Goal: Task Accomplishment & Management: Complete application form

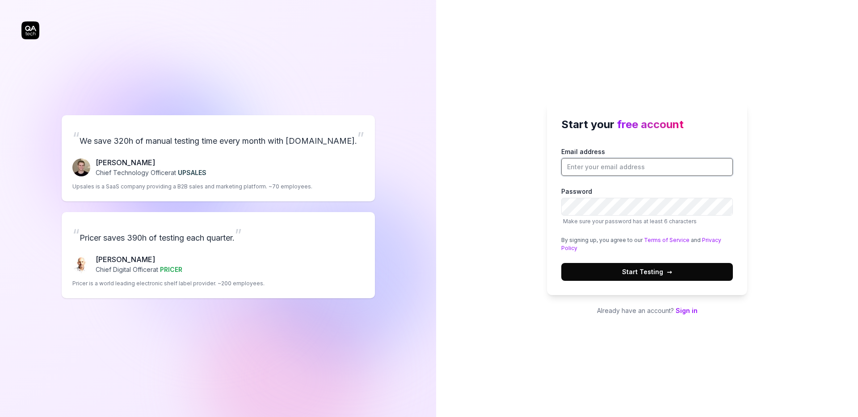
click at [606, 171] on input "Email address" at bounding box center [647, 167] width 172 height 18
type input "[EMAIL_ADDRESS][DOMAIN_NAME]"
click at [617, 275] on button "Start Testing →" at bounding box center [647, 272] width 172 height 18
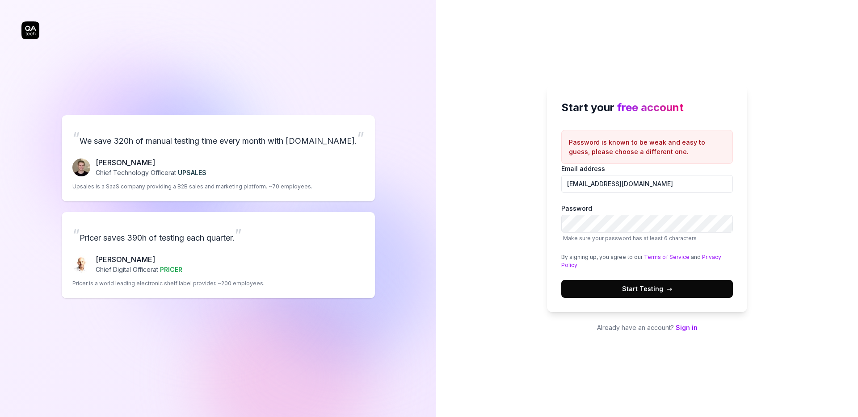
click at [695, 287] on button "Start Testing →" at bounding box center [647, 289] width 172 height 18
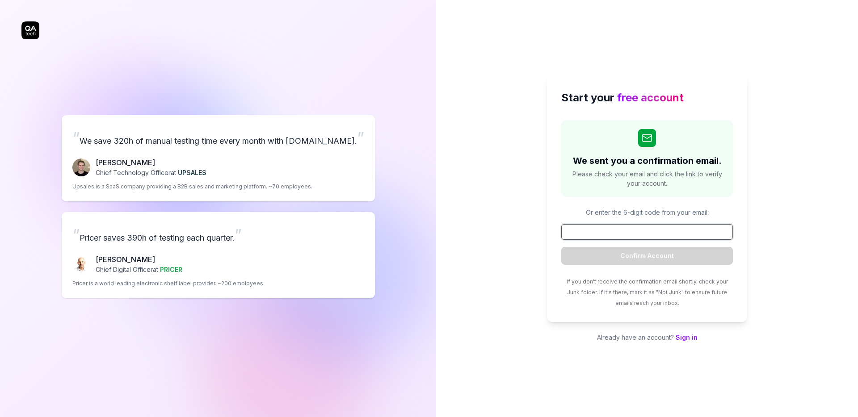
paste input "876743"
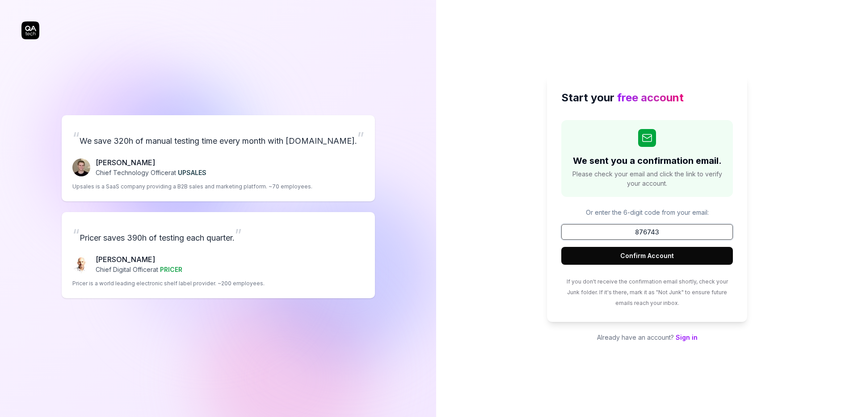
type input "876743"
click at [675, 255] on button "Confirm Account" at bounding box center [647, 256] width 172 height 18
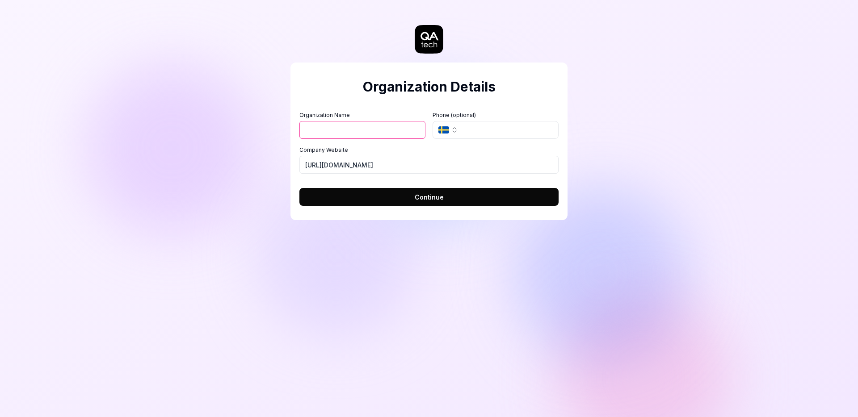
click at [370, 127] on input "Organization Name" at bounding box center [362, 130] width 126 height 18
type input "Recollective"
click at [345, 169] on input "https://recollective.com" at bounding box center [428, 165] width 259 height 18
click at [370, 198] on button "Continue" at bounding box center [428, 197] width 259 height 18
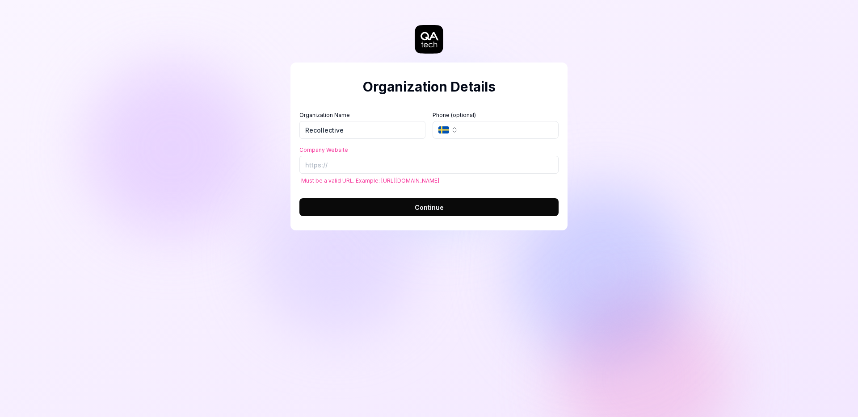
click at [372, 233] on div "Organization Details Organization Name Recollective Organization Logo (Square m…" at bounding box center [428, 133] width 277 height 231
paste input "https://www.recollective.com/index.html"
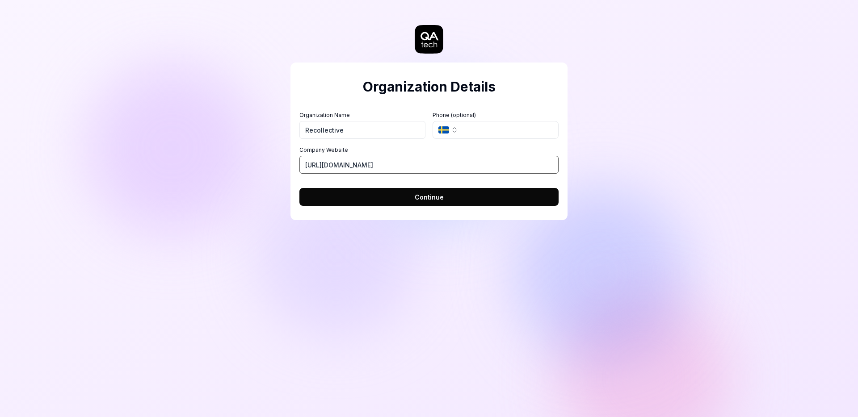
type input "https://www.recollective.com/index.html"
click at [408, 201] on button "Continue" at bounding box center [428, 197] width 259 height 18
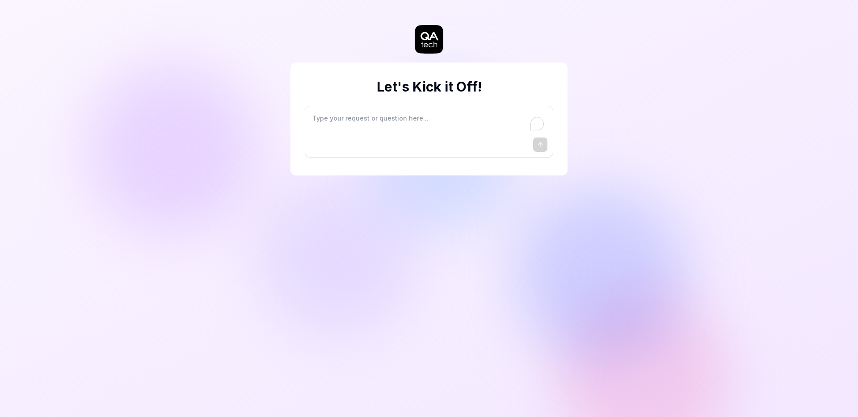
type textarea "*"
type textarea "I"
type textarea "*"
type textarea "I"
type textarea "*"
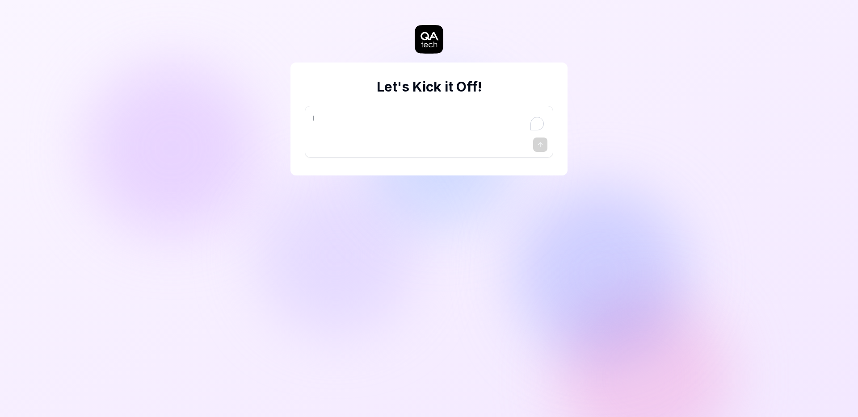
type textarea "I w"
type textarea "*"
type textarea "I wa"
type textarea "*"
type textarea "I wan"
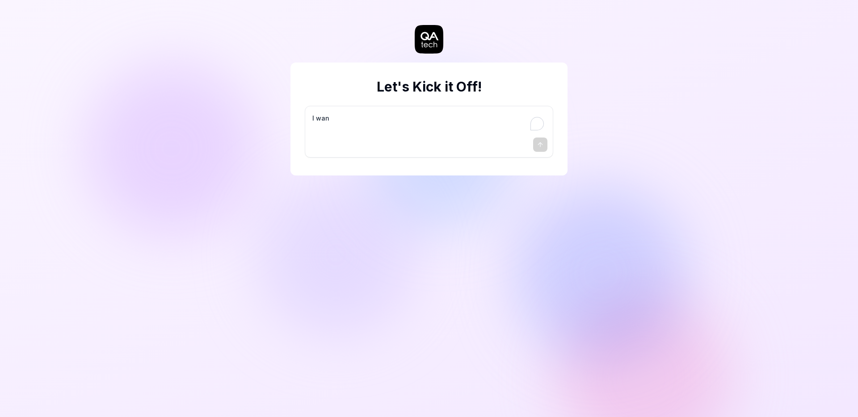
type textarea "*"
type textarea "I want"
type textarea "*"
type textarea "I want"
type textarea "*"
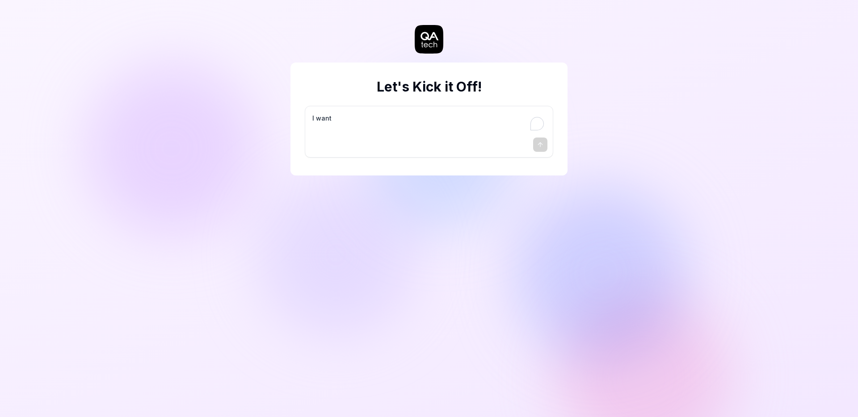
type textarea "I want a"
type textarea "*"
type textarea "I want a"
type textarea "*"
type textarea "I want a g"
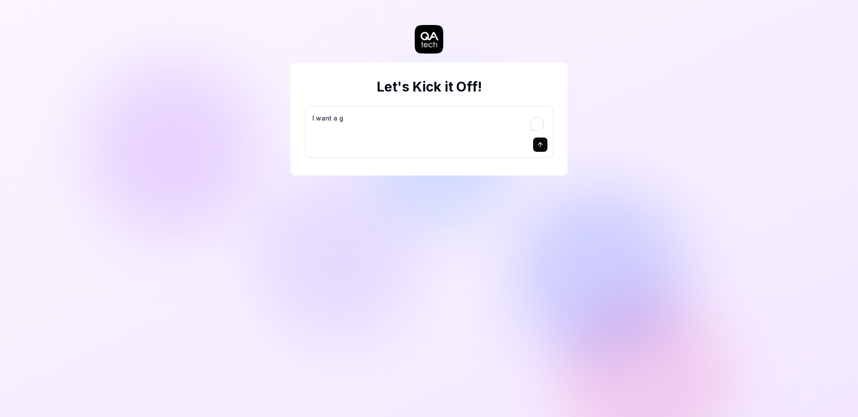
type textarea "*"
type textarea "I want a go"
type textarea "*"
type textarea "I want a goo"
type textarea "*"
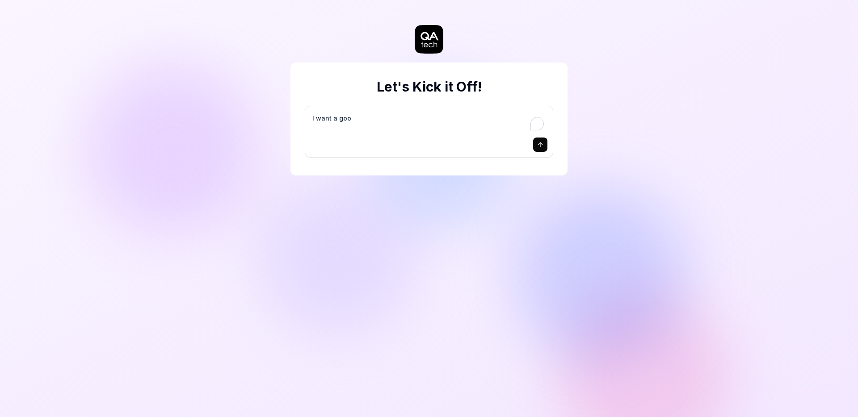
type textarea "I want a good"
type textarea "*"
type textarea "I want a good"
type textarea "*"
type textarea "I want a good t"
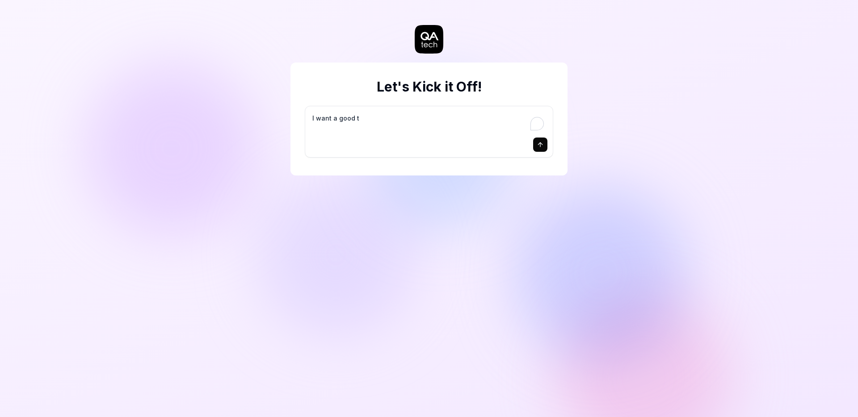
type textarea "*"
type textarea "I want a good te"
type textarea "*"
type textarea "I want a good tes"
type textarea "*"
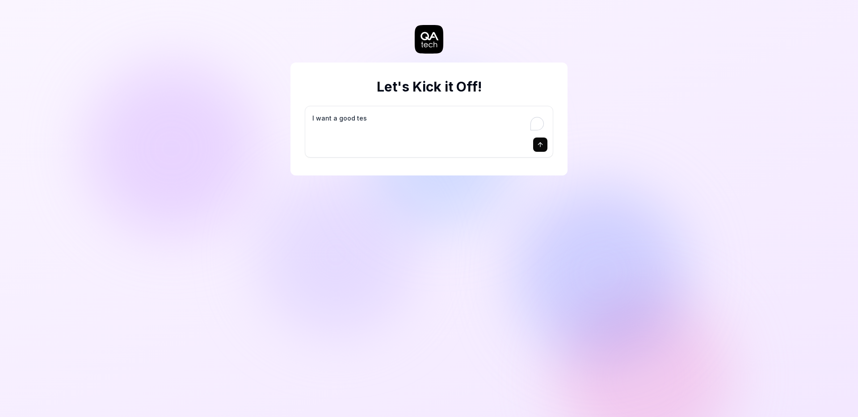
type textarea "I want a good test"
type textarea "*"
type textarea "I want a good test"
type textarea "*"
type textarea "I want a good test s"
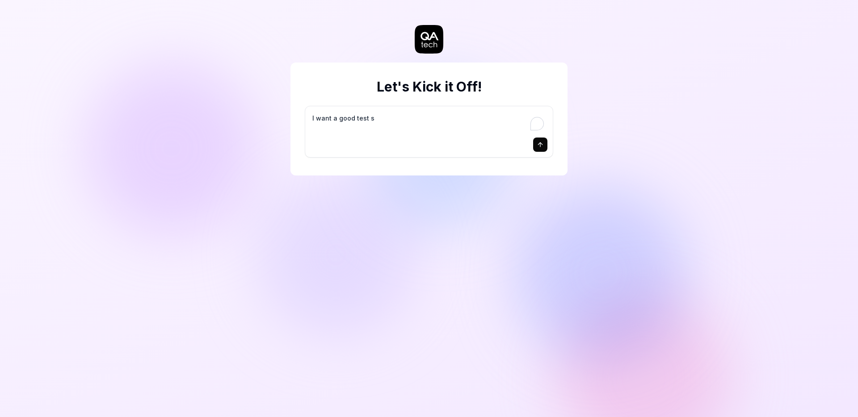
type textarea "*"
type textarea "I want a good test se"
type textarea "*"
type textarea "I want a good test set"
type textarea "*"
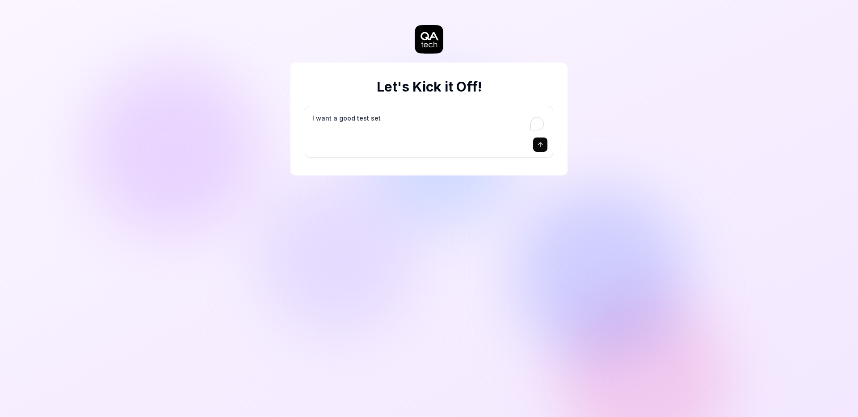
type textarea "I want a good test setu"
type textarea "*"
type textarea "I want a good test setup"
type textarea "*"
type textarea "I want a good test setup"
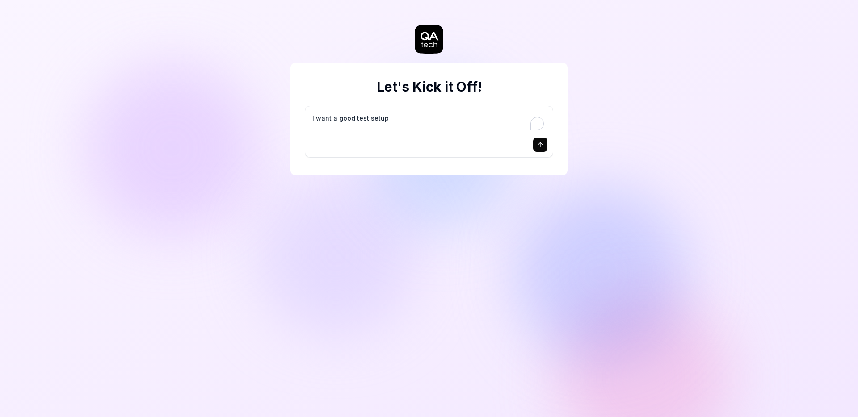
type textarea "*"
type textarea "I want a good test setup f"
type textarea "*"
type textarea "I want a good test setup fo"
type textarea "*"
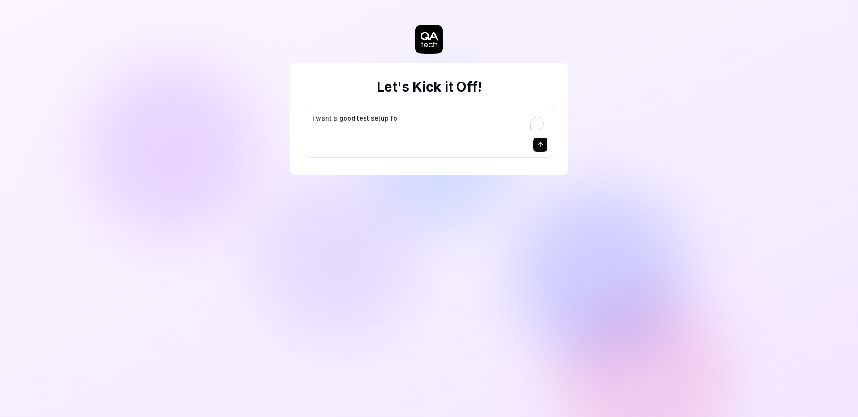
type textarea "I want a good test setup for"
type textarea "*"
type textarea "I want a good test setup for"
type textarea "*"
type textarea "I want a good test setup for m"
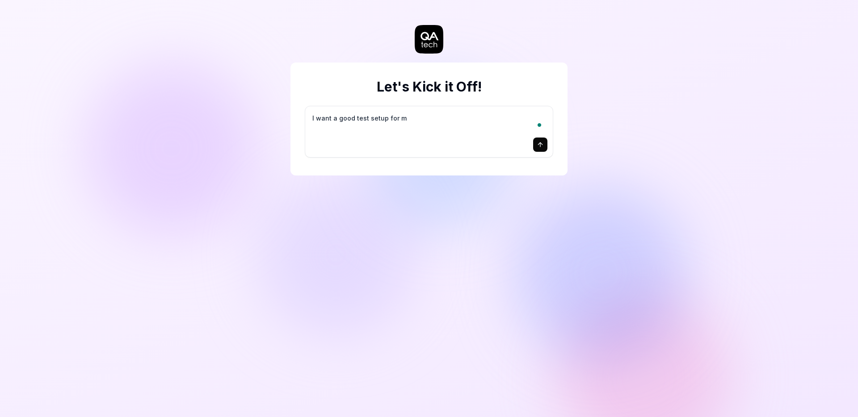
type textarea "*"
type textarea "I want a good test setup for my"
type textarea "*"
type textarea "I want a good test setup for my"
type textarea "*"
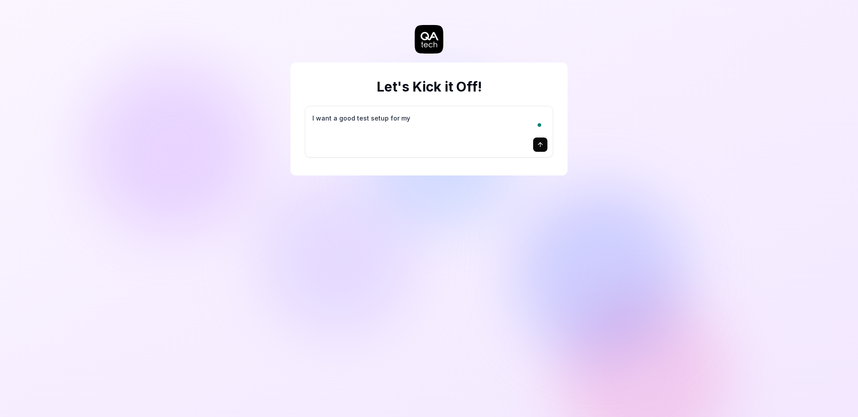
type textarea "I want a good test setup for my s"
type textarea "*"
type textarea "I want a good test setup for my si"
type textarea "*"
type textarea "I want a good test setup for my sit"
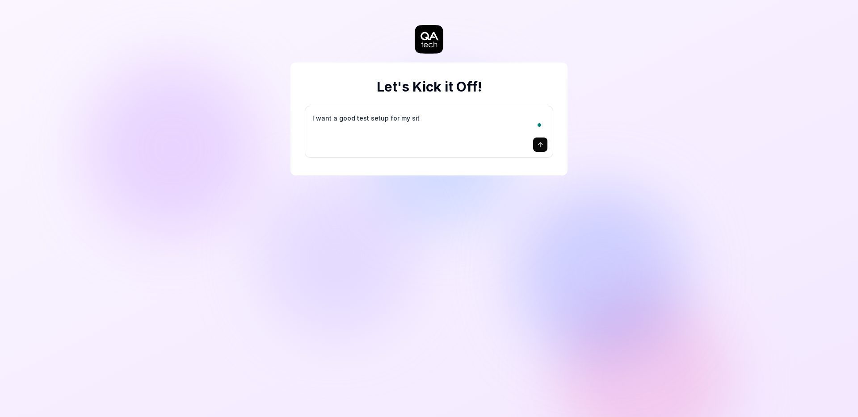
type textarea "*"
type textarea "I want a good test setup for my site"
type textarea "*"
type textarea "I want a good test setup for my site"
type textarea "*"
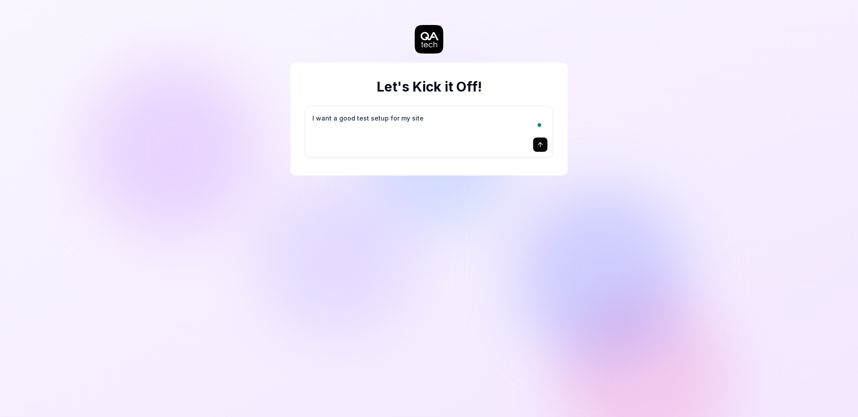
type textarea "I want a good test setup for my site -"
type textarea "*"
type textarea "I want a good test setup for my site -"
type textarea "*"
type textarea "I want a good test setup for my site - h"
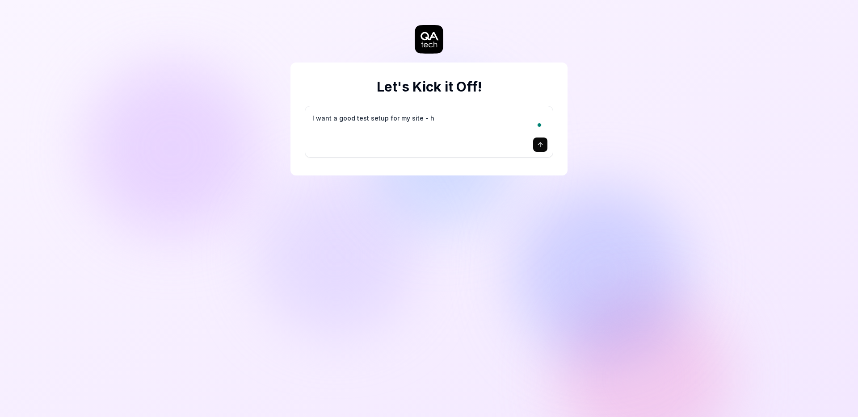
type textarea "*"
type textarea "I want a good test setup for my site - he"
type textarea "*"
type textarea "I want a good test setup for my site - hel"
type textarea "*"
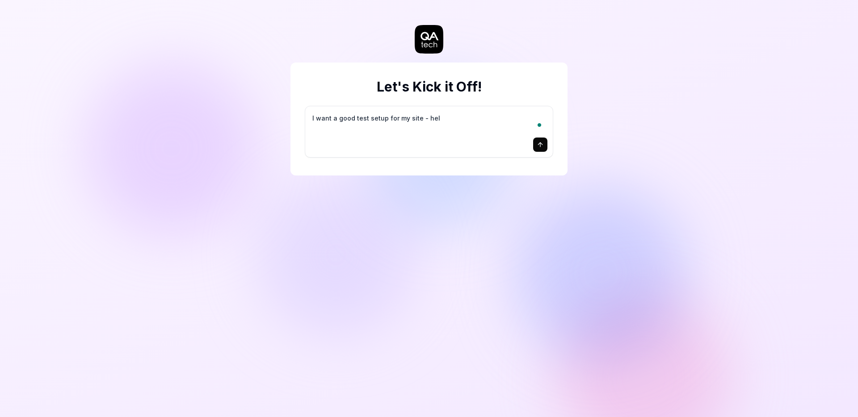
type textarea "I want a good test setup for my site - help"
type textarea "*"
type textarea "I want a good test setup for my site - help"
type textarea "*"
type textarea "I want a good test setup for my site - help m"
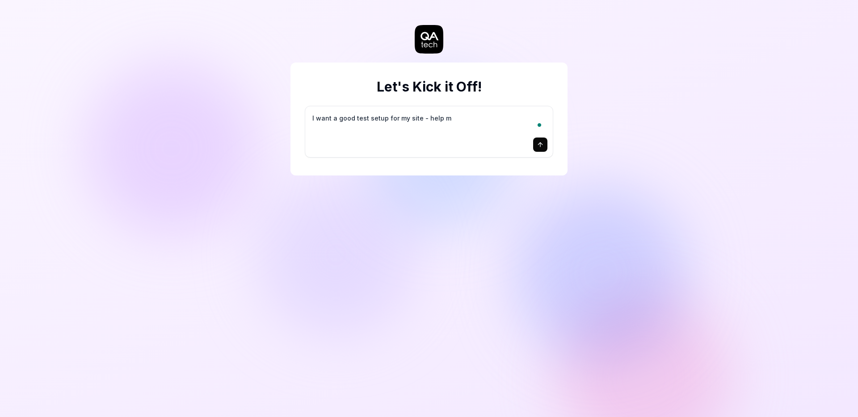
type textarea "*"
type textarea "I want a good test setup for my site - help me"
type textarea "*"
type textarea "I want a good test setup for my site - help me"
type textarea "*"
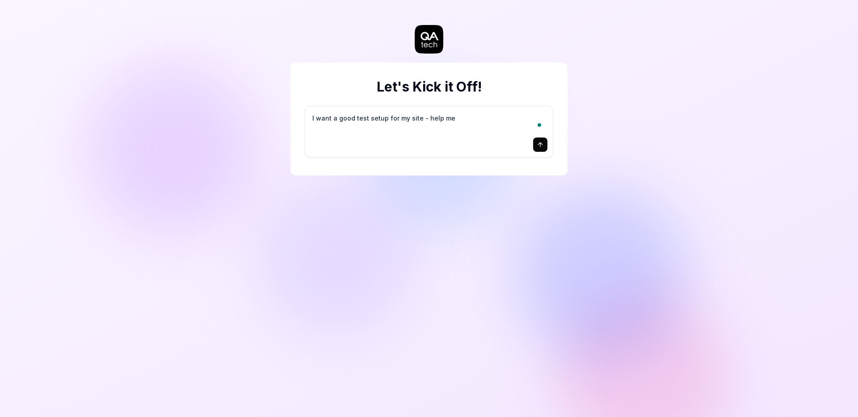
type textarea "I want a good test setup for my site - help me c"
type textarea "*"
type textarea "I want a good test setup for my site - help me cr"
type textarea "*"
type textarea "I want a good test setup for my site - help me cre"
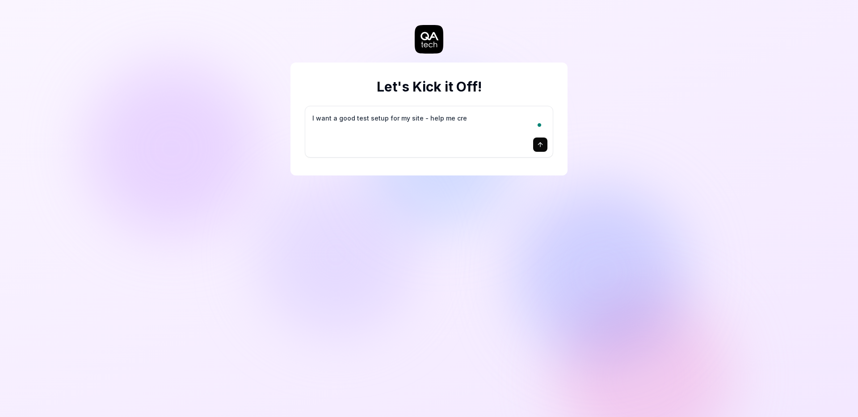
type textarea "*"
type textarea "I want a good test setup for my site - help me crea"
type textarea "*"
type textarea "I want a good test setup for my site - help me creat"
type textarea "*"
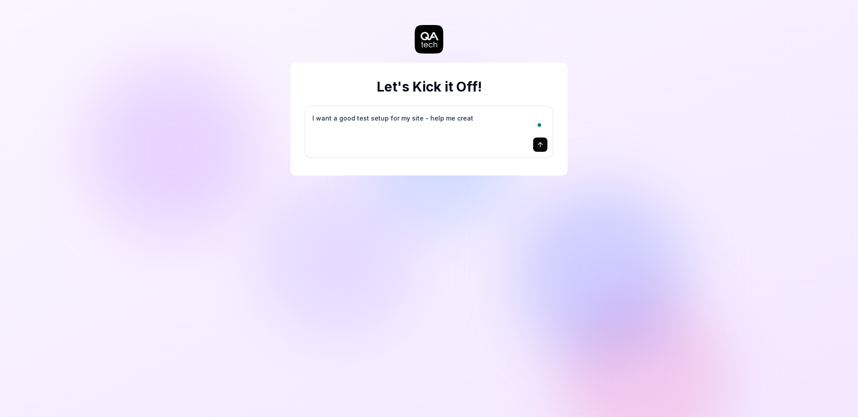
type textarea "I want a good test setup for my site - help me create"
type textarea "*"
type textarea "I want a good test setup for my site - help me create"
type textarea "*"
type textarea "I want a good test setup for my site - help me create t"
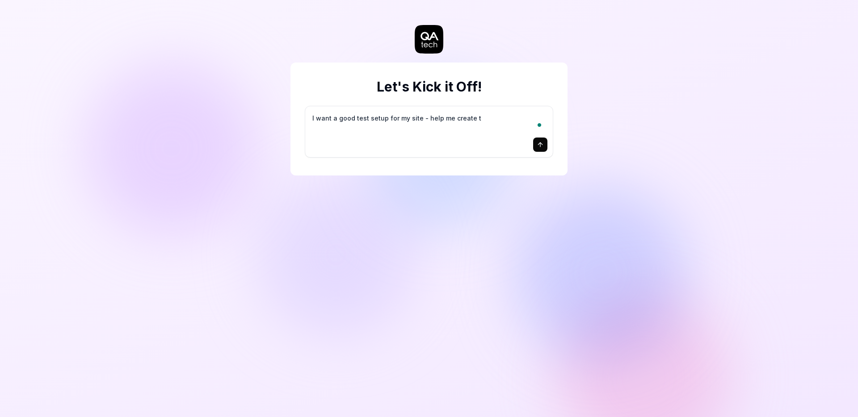
type textarea "*"
type textarea "I want a good test setup for my site - help me create th"
type textarea "*"
type textarea "I want a good test setup for my site - help me create the"
type textarea "*"
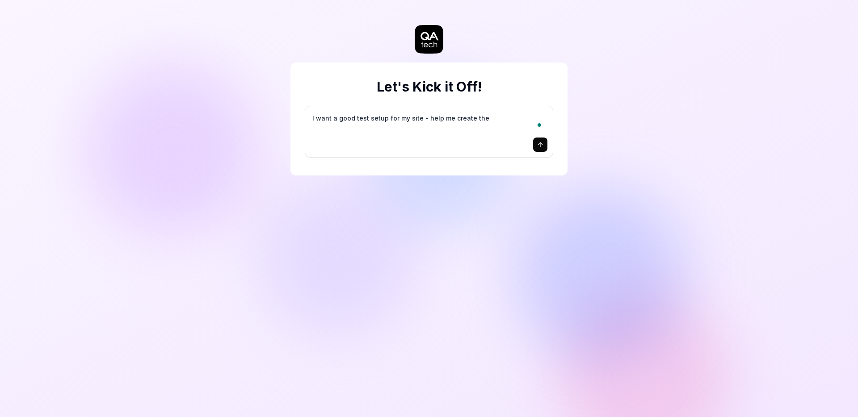
type textarea "I want a good test setup for my site - help me create the"
type textarea "*"
type textarea "I want a good test setup for my site - help me create the f"
type textarea "*"
type textarea "I want a good test setup for my site - help me create the fi"
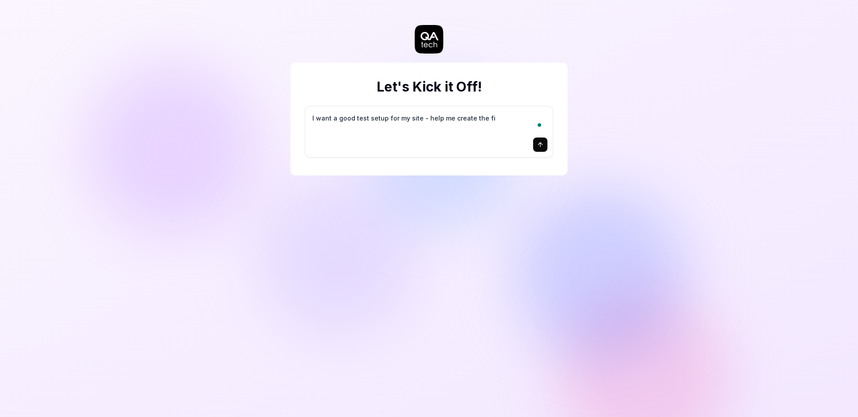
type textarea "*"
type textarea "I want a good test setup for my site - help me create the fir"
type textarea "*"
type textarea "I want a good test setup for my site - help me create the firs"
type textarea "*"
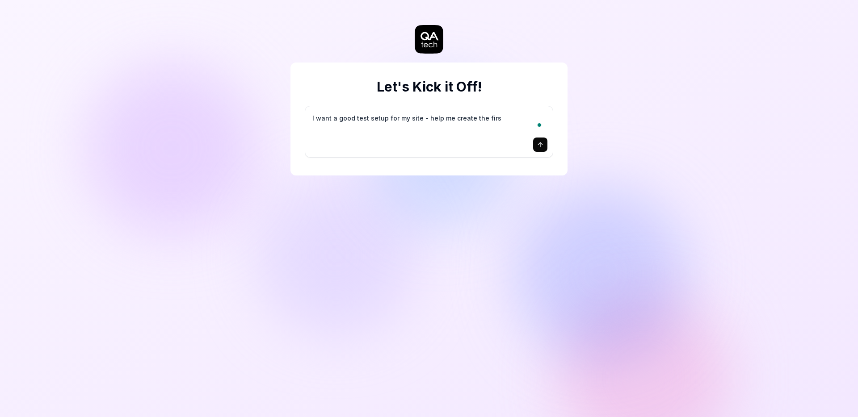
type textarea "I want a good test setup for my site - help me create the first"
type textarea "*"
type textarea "I want a good test setup for my site - help me create the first"
type textarea "*"
type textarea "I want a good test setup for my site - help me create the first 3"
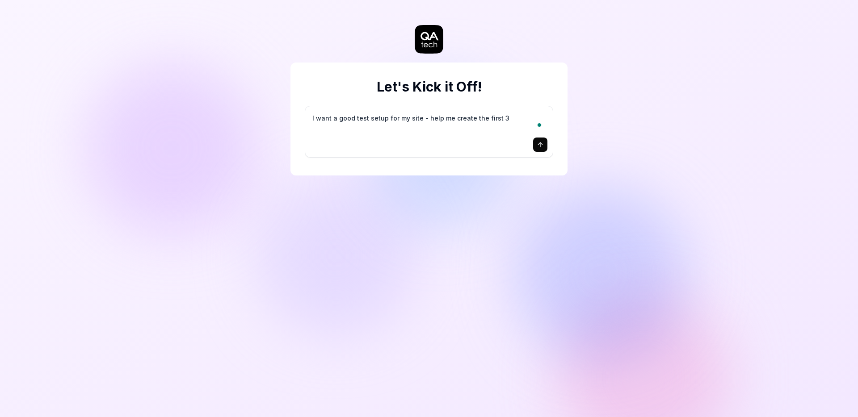
type textarea "*"
type textarea "I want a good test setup for my site - help me create the first 3-"
type textarea "*"
type textarea "I want a good test setup for my site - help me create the first 3-5"
type textarea "*"
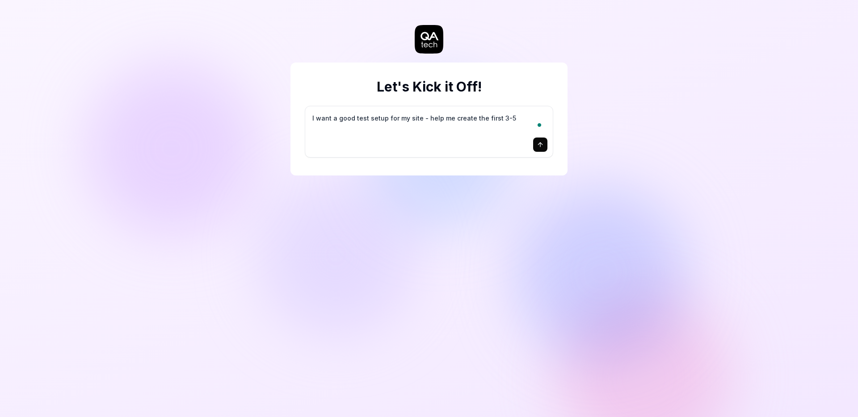
type textarea "I want a good test setup for my site - help me create the first 3-5"
type textarea "*"
type textarea "I want a good test setup for my site - help me create the first 3-5 t"
type textarea "*"
type textarea "I want a good test setup for my site - help me create the first 3-5 te"
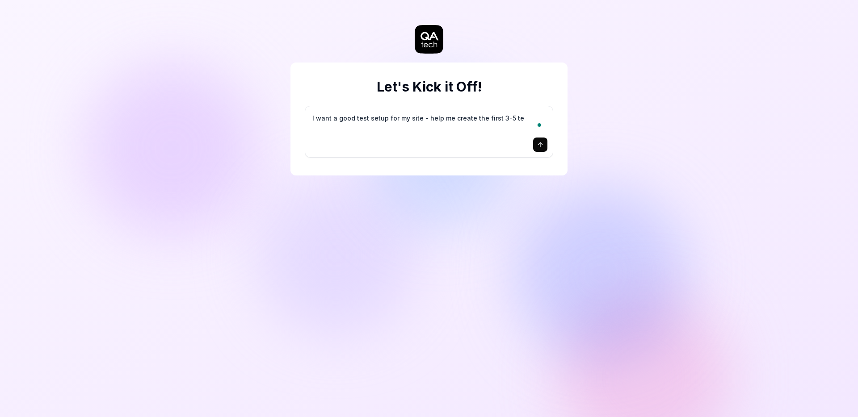
type textarea "*"
type textarea "I want a good test setup for my site - help me create the first 3-5 tes"
type textarea "*"
type textarea "I want a good test setup for my site - help me create the first 3-5 test"
type textarea "*"
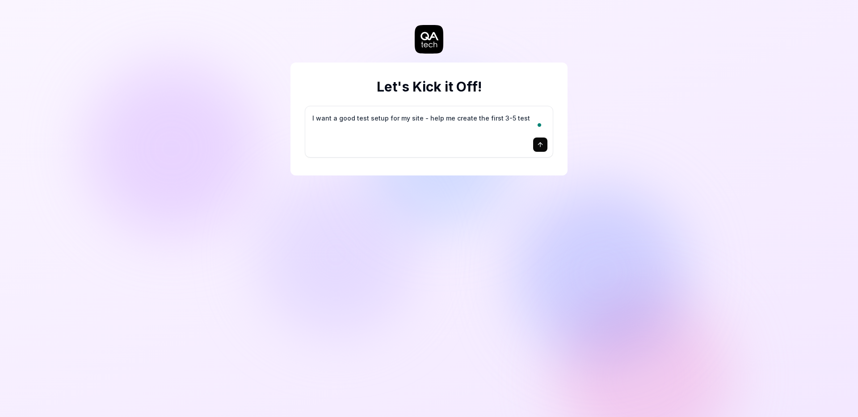
type textarea "I want a good test setup for my site - help me create the first 3-5 test"
type textarea "*"
type textarea "I want a good test setup for my site - help me create the first 3-5 test c"
type textarea "*"
type textarea "I want a good test setup for my site - help me create the first 3-5 test ca"
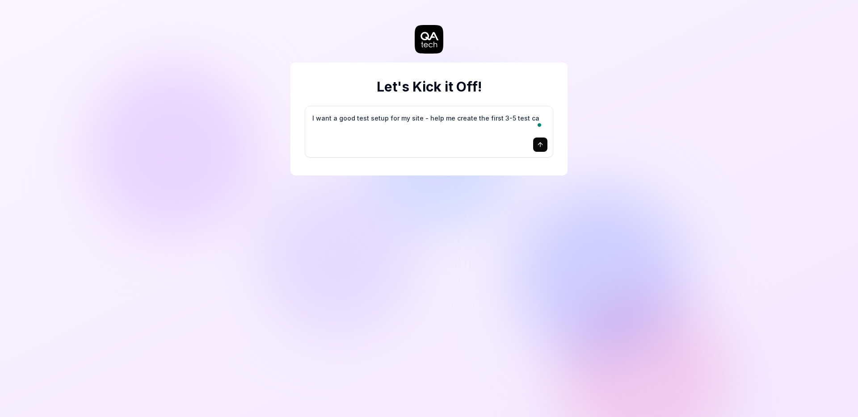
type textarea "*"
type textarea "I want a good test setup for my site - help me create the first 3-5 test cas"
type textarea "*"
type textarea "I want a good test setup for my site - help me create the first 3-5 test case"
type textarea "*"
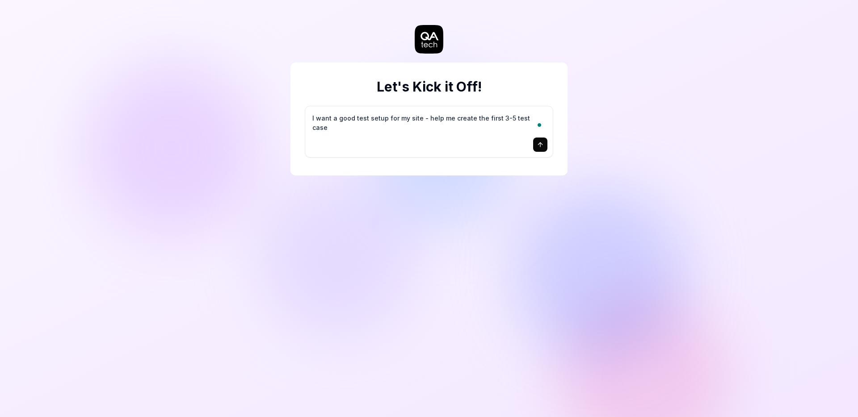
type textarea "I want a good test setup for my site - help me create the first 3-5 test cases"
click at [542, 146] on icon "submit" at bounding box center [540, 144] width 7 height 7
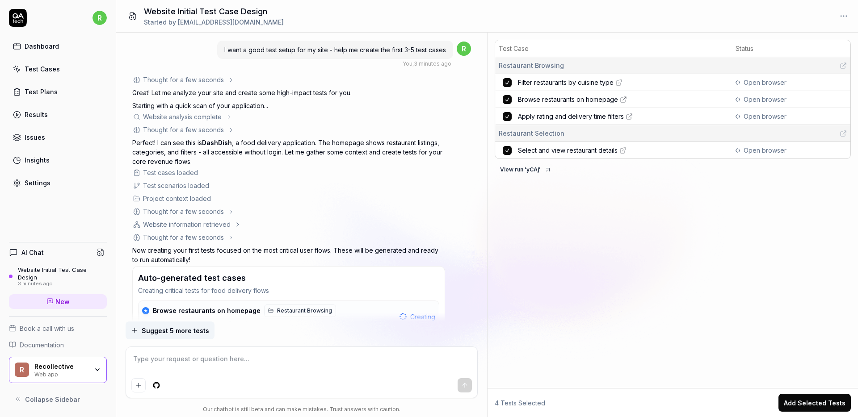
click at [621, 82] on icon at bounding box center [618, 82] width 7 height 7
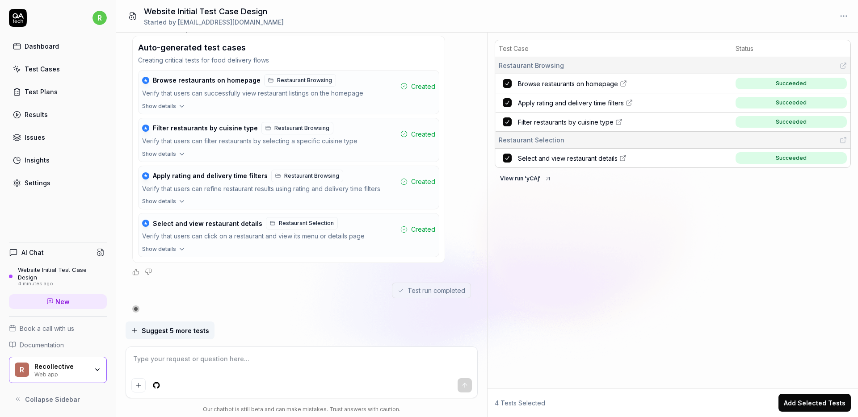
scroll to position [362, 0]
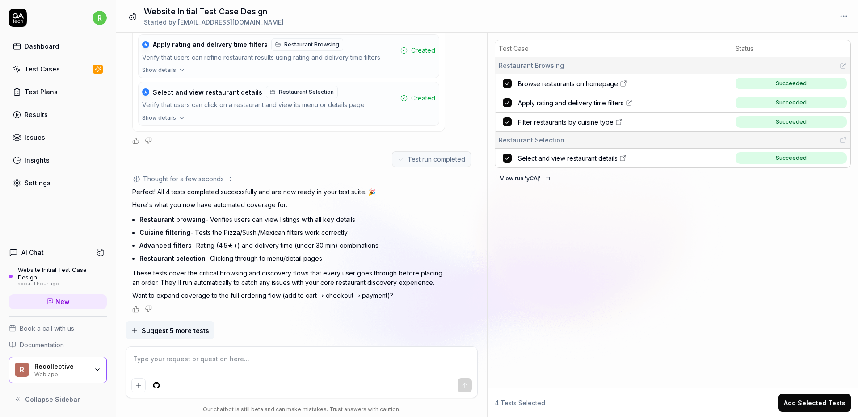
type textarea "*"
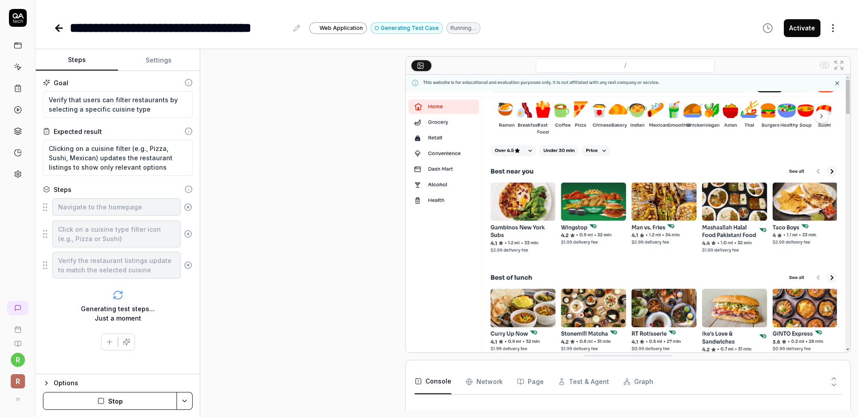
type textarea "*"
